Goal: Information Seeking & Learning: Find contact information

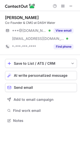
scroll to position [117, 80]
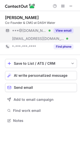
click at [61, 30] on button "View email" at bounding box center [63, 30] width 20 height 5
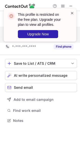
click at [71, 11] on span at bounding box center [72, 13] width 4 height 5
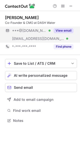
click at [64, 26] on div "This profile is restricted on the free plan. Upgrade your plan to view all prof…" at bounding box center [43, 23] width 55 height 26
click at [64, 31] on button "View email" at bounding box center [63, 30] width 20 height 5
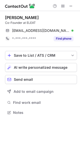
scroll to position [109, 80]
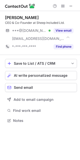
scroll to position [117, 80]
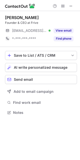
scroll to position [109, 80]
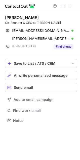
scroll to position [117, 80]
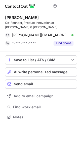
scroll to position [109, 80]
click at [71, 8] on span at bounding box center [71, 6] width 4 height 4
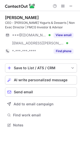
scroll to position [122, 80]
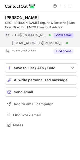
click at [66, 35] on button "View email" at bounding box center [63, 35] width 20 height 5
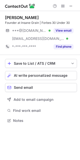
scroll to position [117, 80]
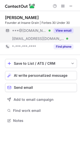
click at [67, 31] on button "View email" at bounding box center [63, 30] width 20 height 5
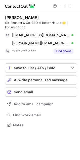
scroll to position [122, 80]
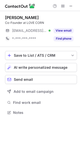
scroll to position [109, 80]
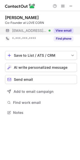
click at [64, 30] on button "View email" at bounding box center [63, 30] width 20 height 5
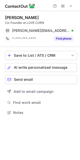
click at [11, 18] on div "[PERSON_NAME]" at bounding box center [22, 17] width 34 height 5
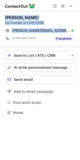
copy div "[PERSON_NAME] Co-Founder at LOVE CORN [EMAIL_ADDRESS][DOMAIN_NAME]"
click at [71, 8] on span at bounding box center [71, 6] width 4 height 4
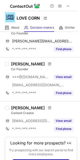
scroll to position [340, 0]
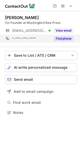
scroll to position [109, 80]
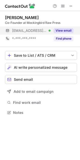
click at [69, 30] on button "View email" at bounding box center [63, 30] width 20 height 5
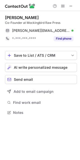
click at [8, 16] on div "[PERSON_NAME]" at bounding box center [22, 17] width 34 height 5
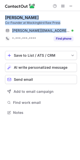
copy div "[PERSON_NAME] Co-Founder at Mockingbird Raw Press [PERSON_NAME][EMAIL_ADDRESS][…"
click at [71, 8] on span at bounding box center [71, 6] width 4 height 4
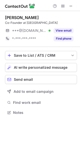
scroll to position [109, 80]
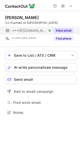
click at [61, 32] on button "View email" at bounding box center [63, 30] width 20 height 5
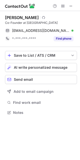
click at [12, 18] on div "[PERSON_NAME]" at bounding box center [22, 17] width 34 height 5
click at [12, 18] on div "Charlie Leet-Cook" at bounding box center [22, 17] width 34 height 5
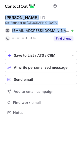
copy div "Charlie Leet-Cook Visit Github profile Co-Founder at MOJU cleetcook@outlook.com…"
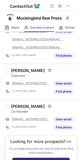
scroll to position [241, 0]
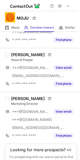
scroll to position [351, 0]
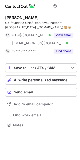
scroll to position [122, 80]
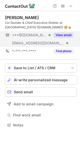
click at [56, 34] on button "View email" at bounding box center [63, 35] width 20 height 5
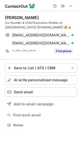
click at [6, 18] on div "[PERSON_NAME]" at bounding box center [22, 17] width 34 height 5
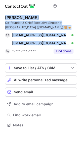
copy div "Rich Goldsmith Co-founder & Chief Executive Shotter at MOJU (mojudrinks.com) 🫚🥃…"
